Goal: Task Accomplishment & Management: Manage account settings

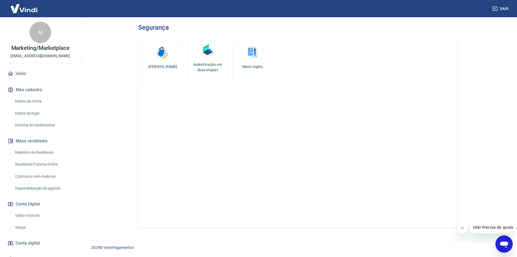
click at [213, 54] on img at bounding box center [208, 50] width 16 height 16
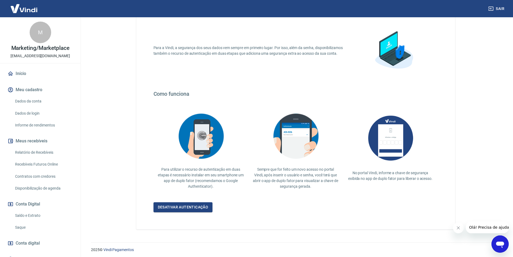
scroll to position [36, 0]
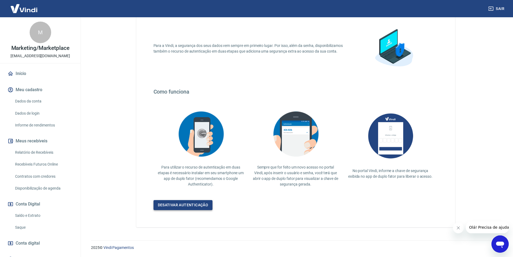
click at [190, 204] on link "Desativar autenticação" at bounding box center [183, 205] width 59 height 10
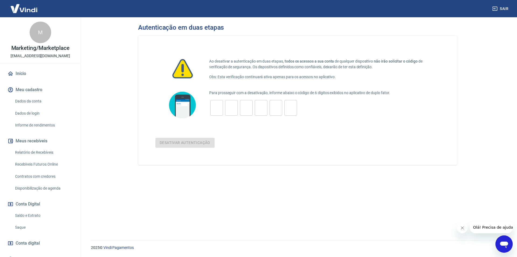
click at [216, 106] on input "tel" at bounding box center [216, 108] width 13 height 12
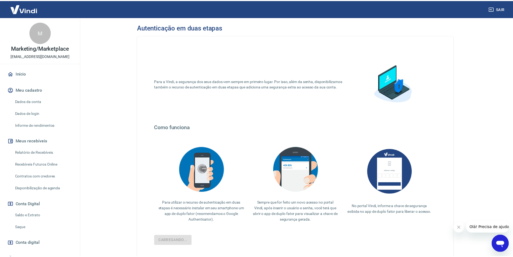
scroll to position [36, 0]
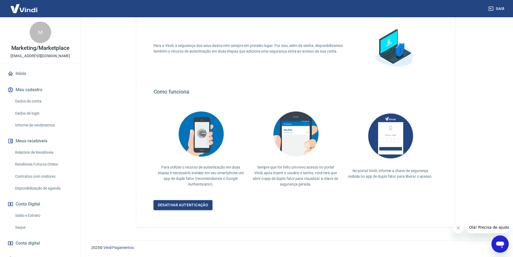
click at [9, 7] on img at bounding box center [23, 8] width 35 height 16
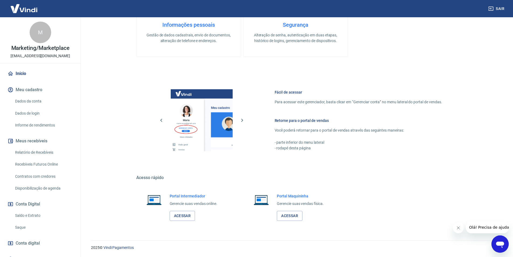
scroll to position [163, 0]
click at [15, 78] on link "Início" at bounding box center [40, 74] width 68 height 12
click at [28, 71] on link "Início" at bounding box center [40, 74] width 68 height 12
click at [17, 4] on img at bounding box center [23, 8] width 35 height 16
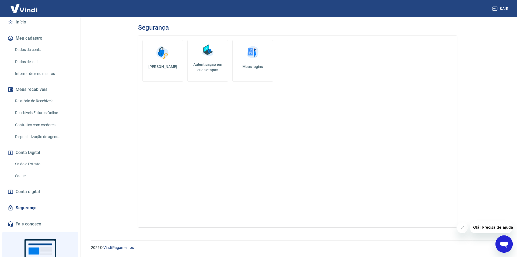
scroll to position [90, 0]
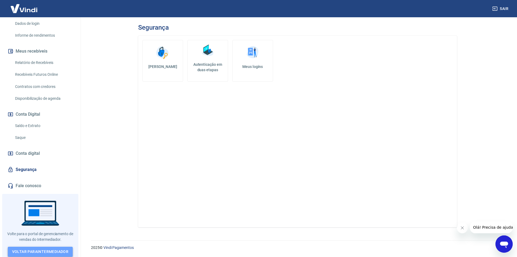
click at [47, 250] on link "Voltar para Intermediador" at bounding box center [40, 252] width 65 height 10
